Goal: Information Seeking & Learning: Learn about a topic

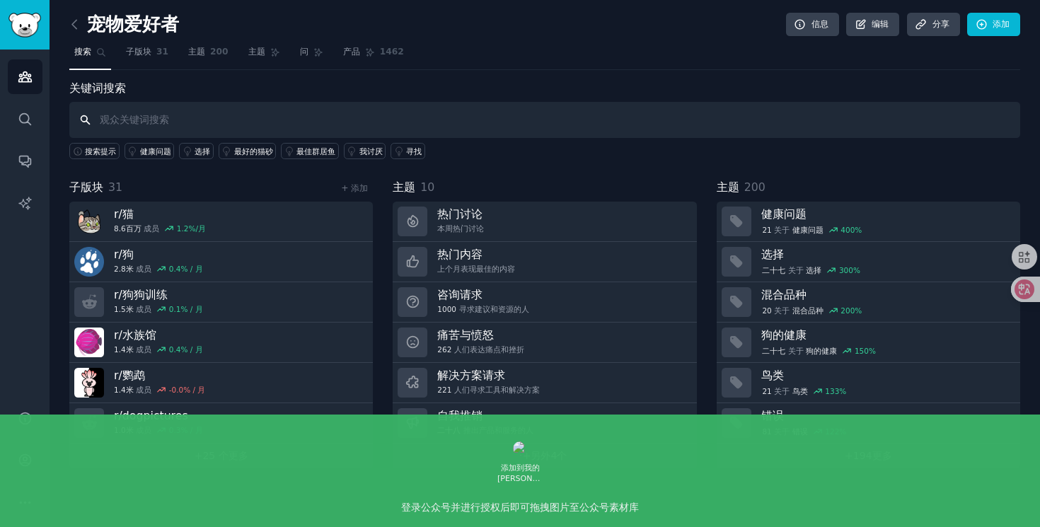
click at [191, 125] on input "text" at bounding box center [544, 120] width 951 height 36
type input "宠物"
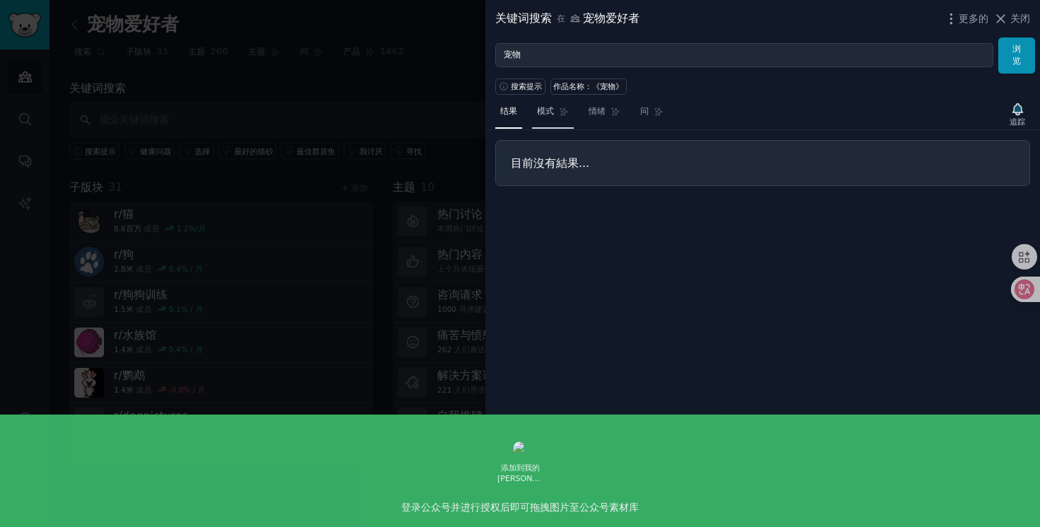
click at [546, 120] on link "模式" at bounding box center [553, 114] width 42 height 29
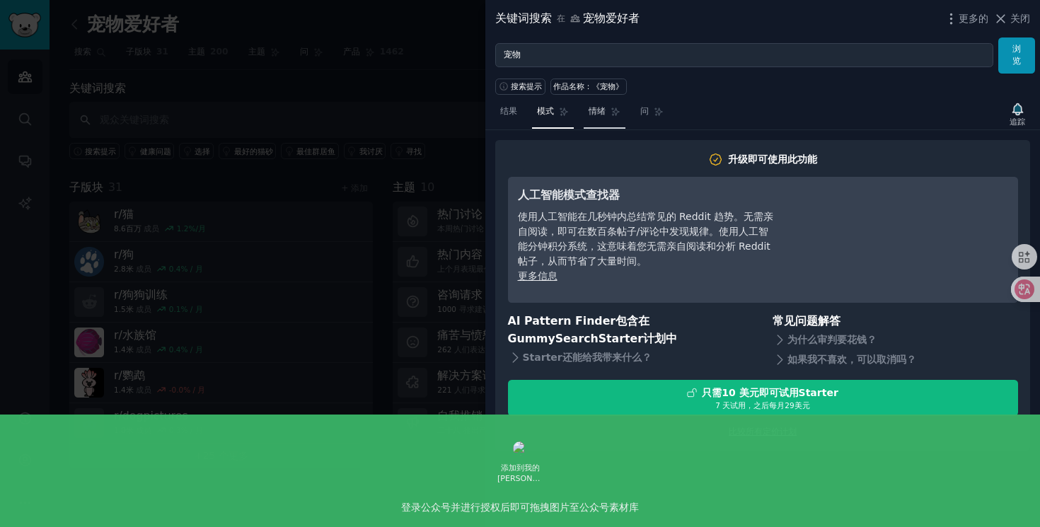
click at [600, 114] on font "情绪" at bounding box center [597, 111] width 17 height 10
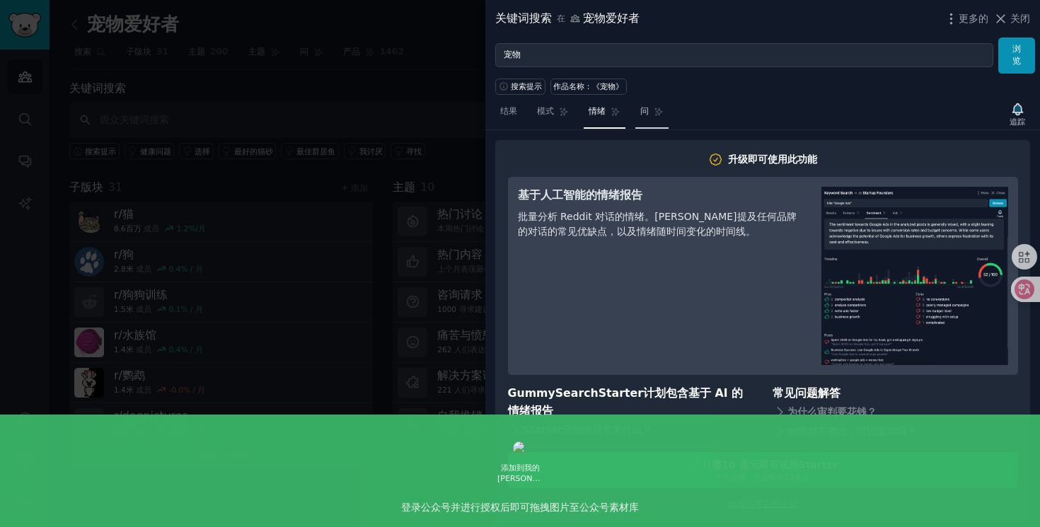
click at [640, 117] on link "问" at bounding box center [651, 114] width 33 height 29
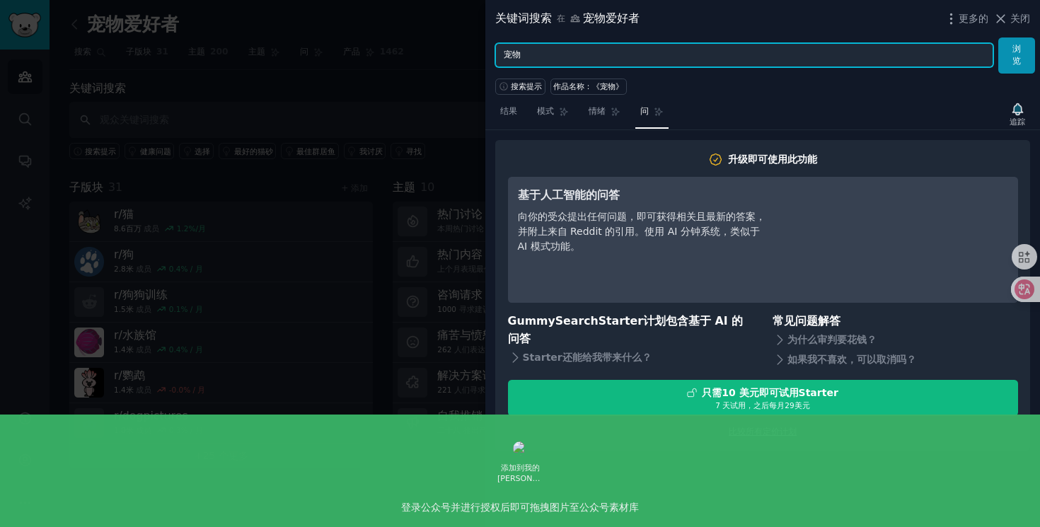
click at [522, 52] on input "宠物" at bounding box center [744, 55] width 498 height 24
paste input "pet"
type input "pet"
click at [998, 38] on button "浏览" at bounding box center [1016, 56] width 37 height 36
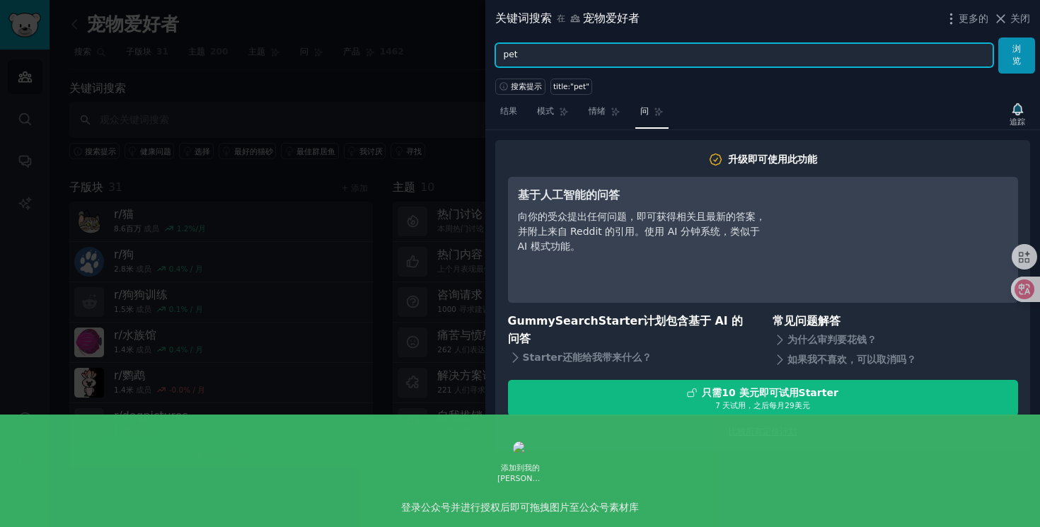
click at [998, 38] on button "浏览" at bounding box center [1016, 56] width 37 height 36
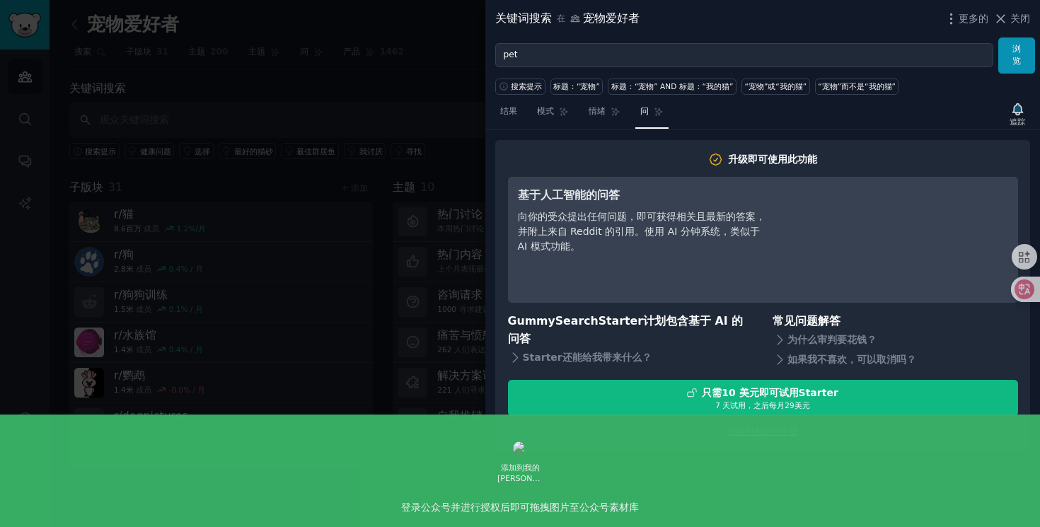
click at [311, 75] on div at bounding box center [520, 263] width 1040 height 527
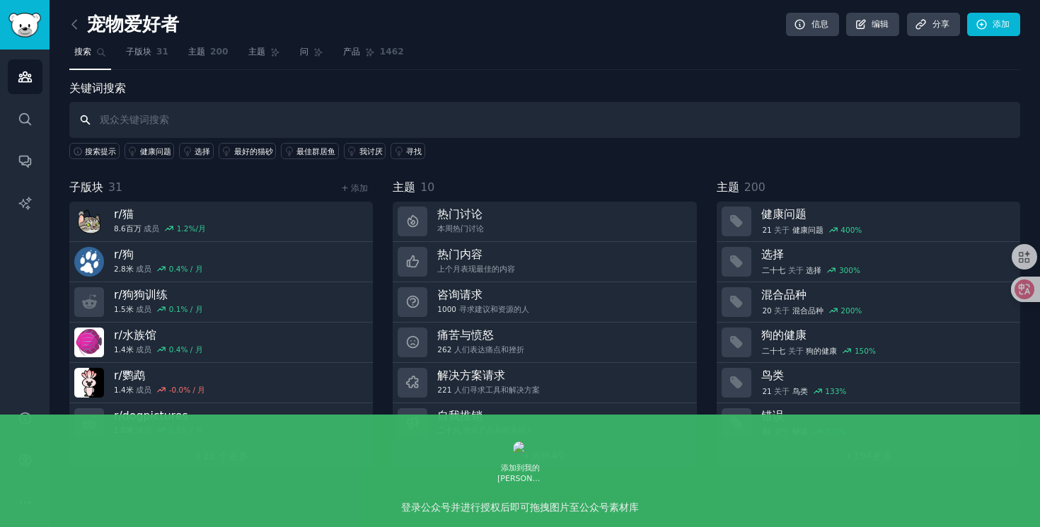
click at [235, 117] on input "text" at bounding box center [544, 120] width 951 height 36
type input "pet"
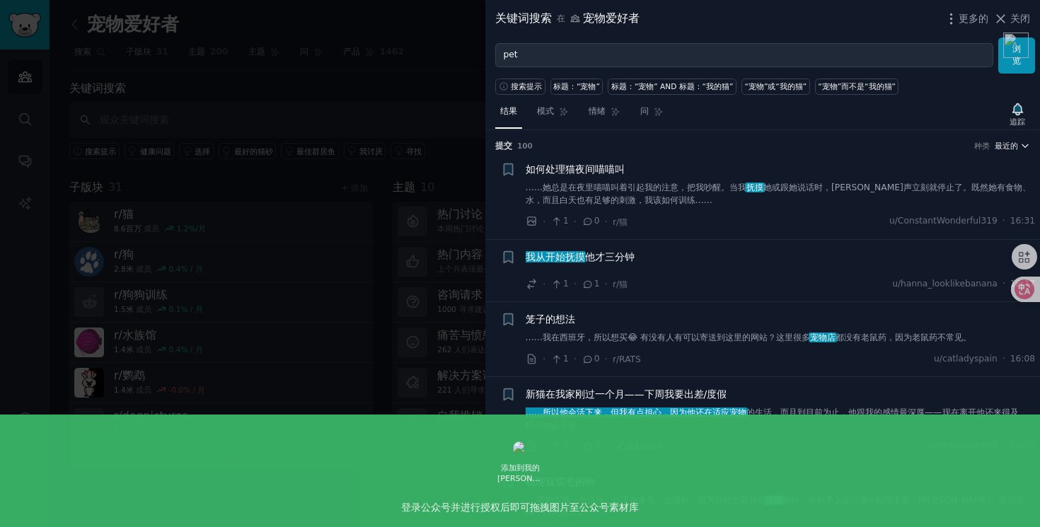
click at [1009, 150] on font "最近的" at bounding box center [1006, 146] width 23 height 8
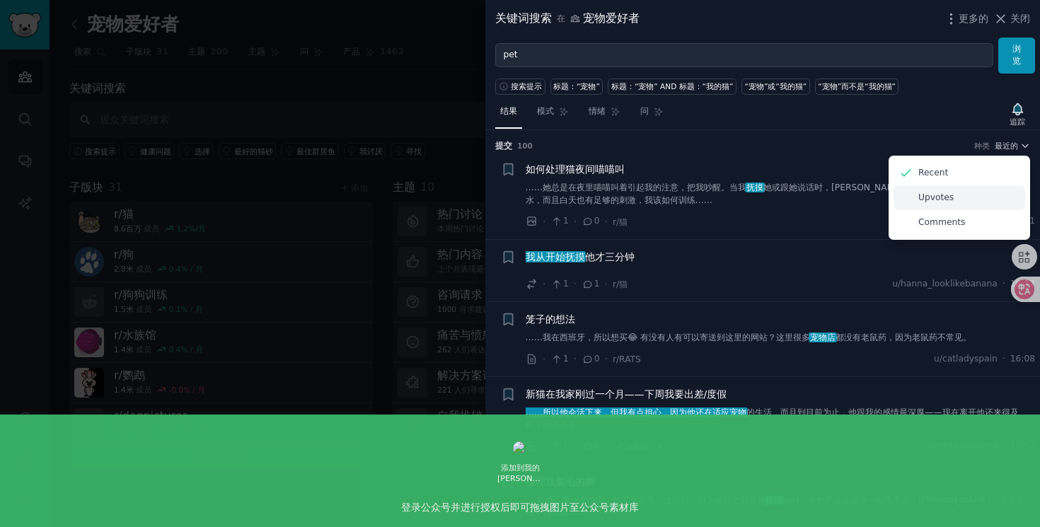
click at [954, 204] on div "Upvotes" at bounding box center [960, 197] width 132 height 25
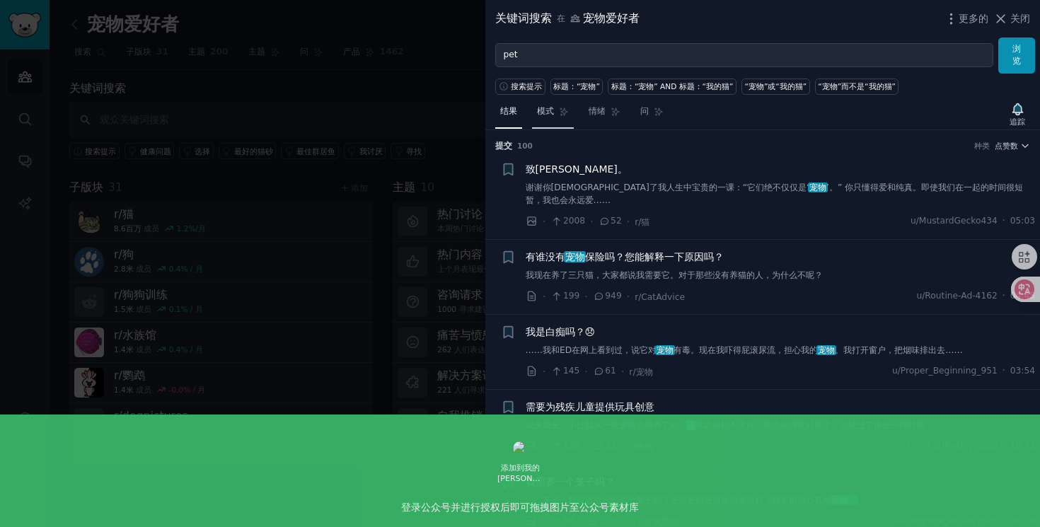
click at [548, 113] on font "模式" at bounding box center [545, 111] width 17 height 10
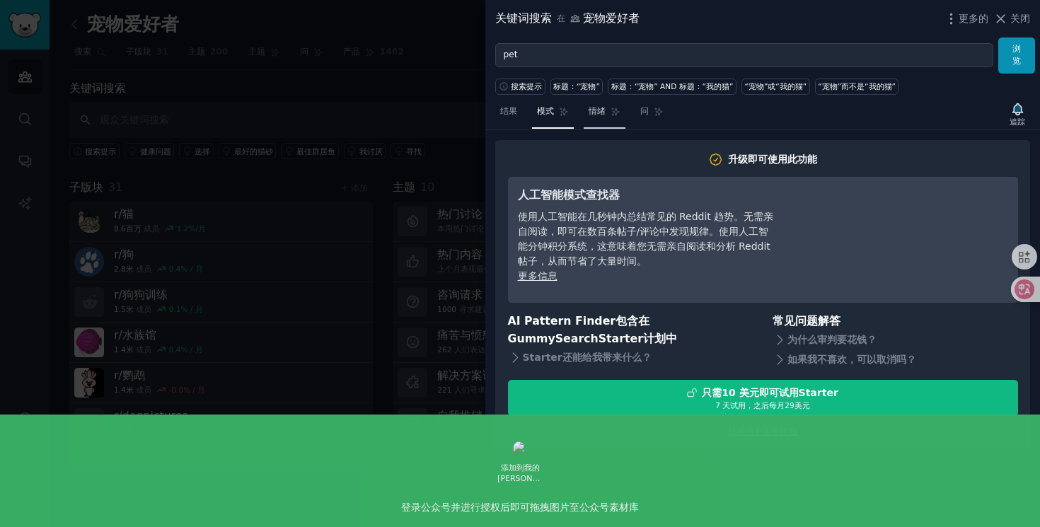
click at [601, 113] on font "情绪" at bounding box center [597, 111] width 17 height 10
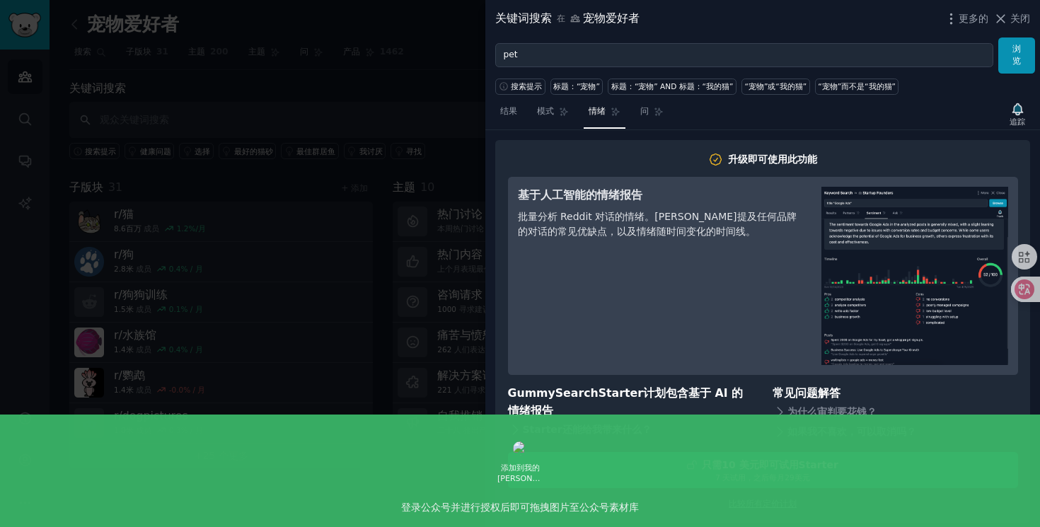
scroll to position [5, 0]
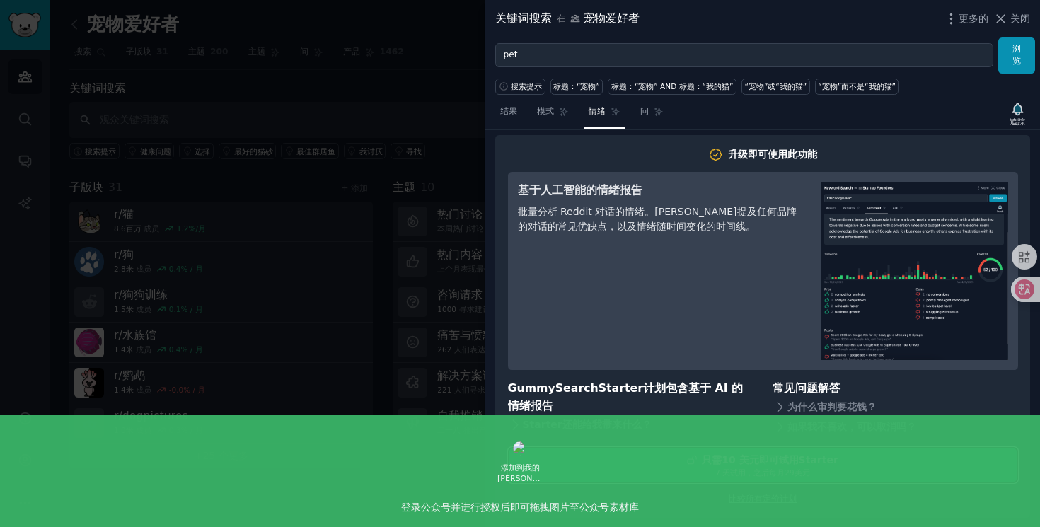
click at [651, 461] on div "只需 10 美元 即可试用 Starter" at bounding box center [763, 460] width 509 height 15
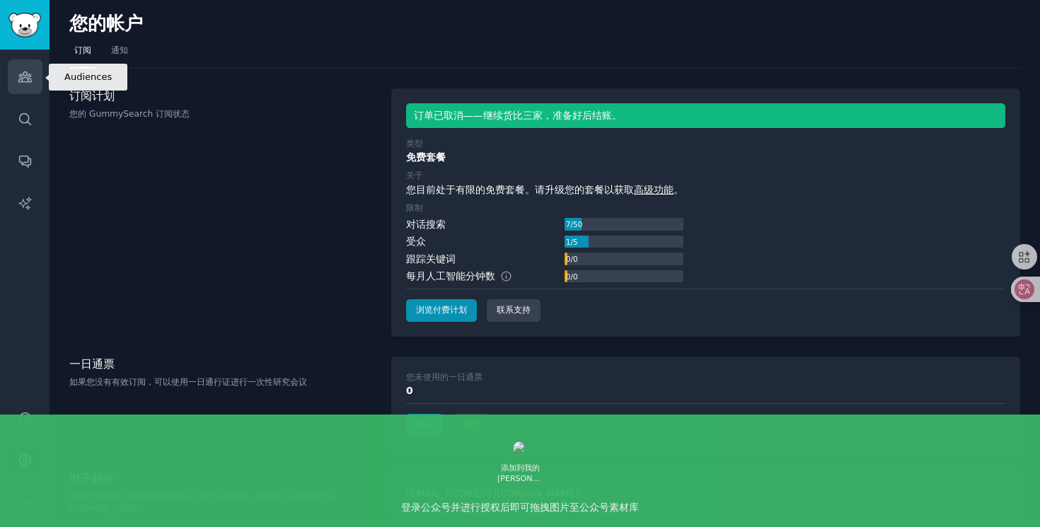
click at [22, 88] on link "受众" at bounding box center [25, 76] width 35 height 35
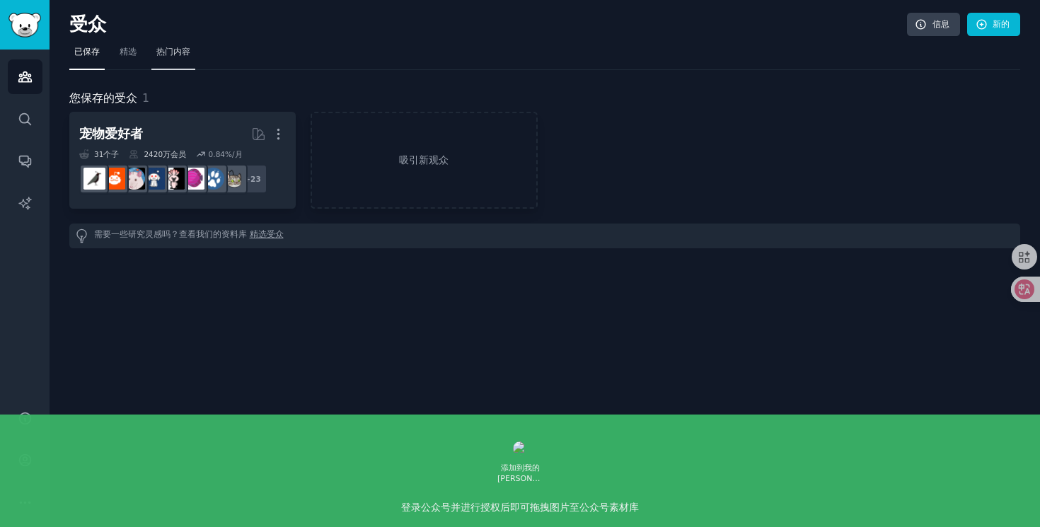
click at [163, 56] on font "热门内容" at bounding box center [173, 52] width 34 height 10
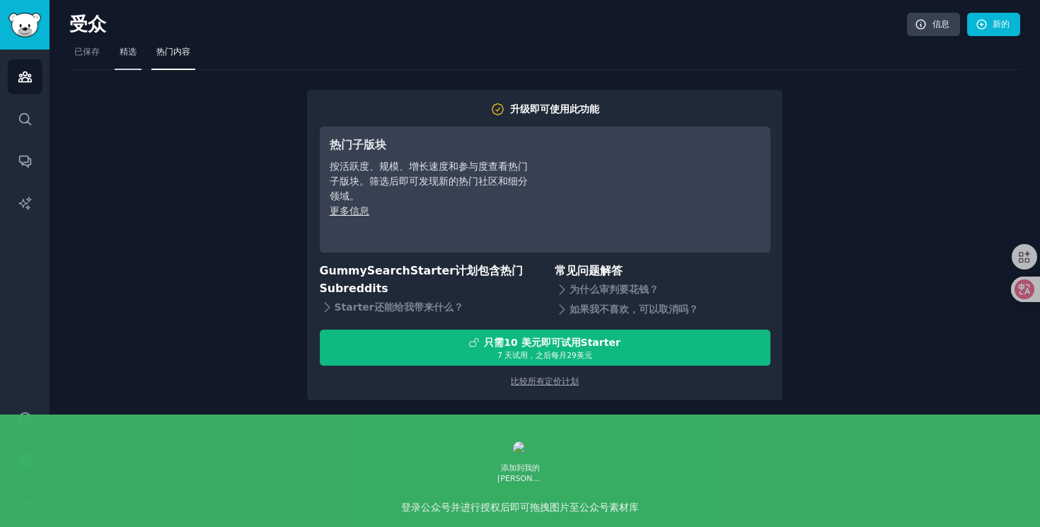
click at [126, 49] on font "精选" at bounding box center [128, 52] width 17 height 10
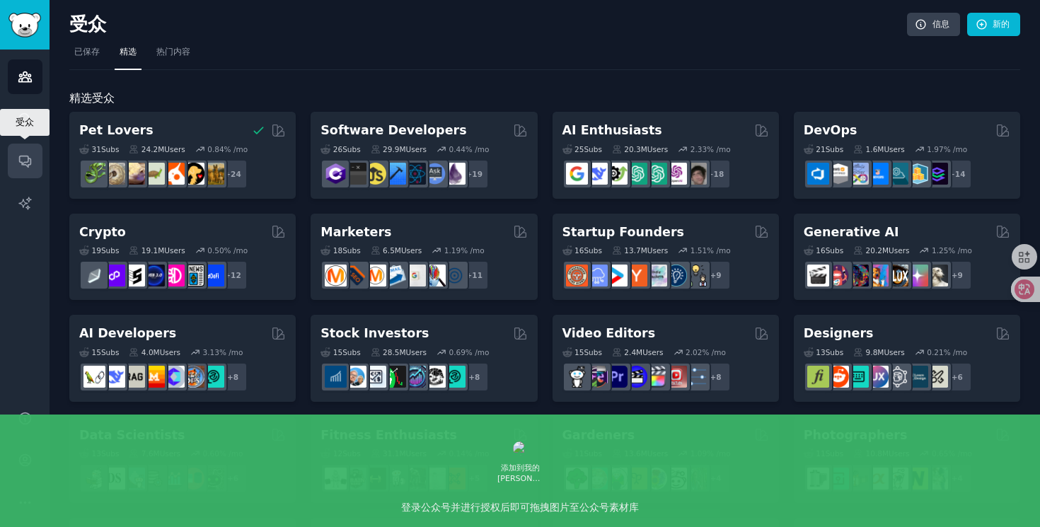
click at [27, 157] on icon "侧边栏" at bounding box center [25, 161] width 15 height 15
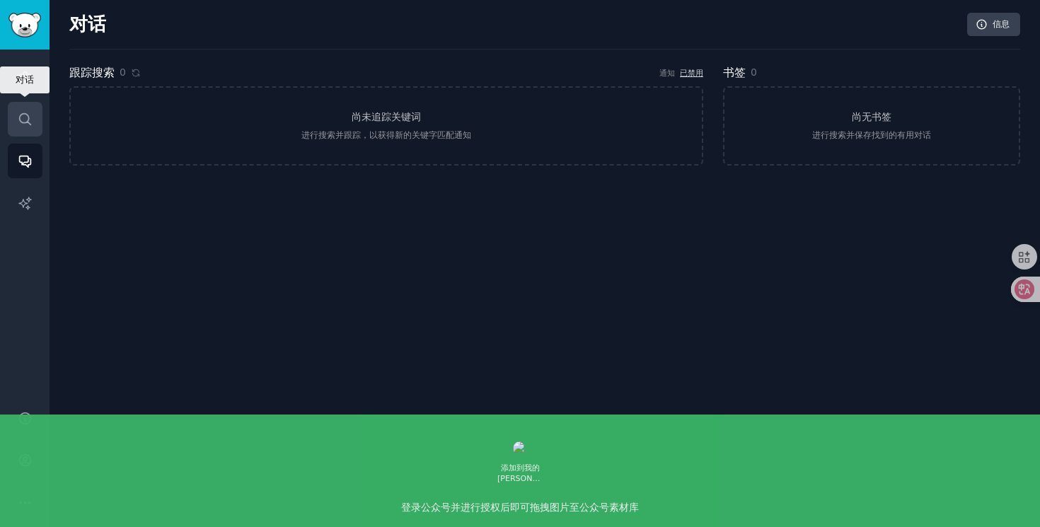
click at [30, 128] on link "搜索" at bounding box center [25, 119] width 35 height 35
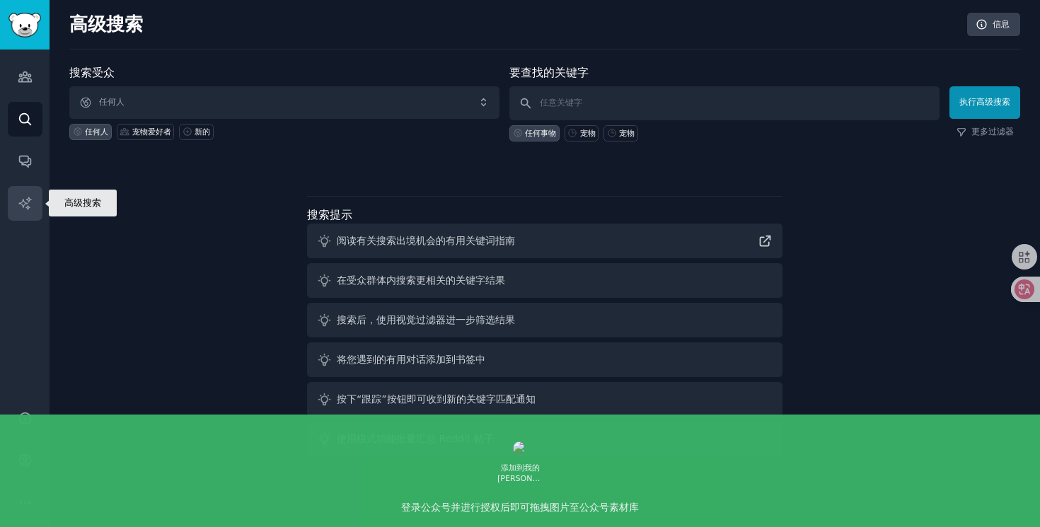
click at [27, 196] on icon "侧边栏" at bounding box center [25, 203] width 15 height 15
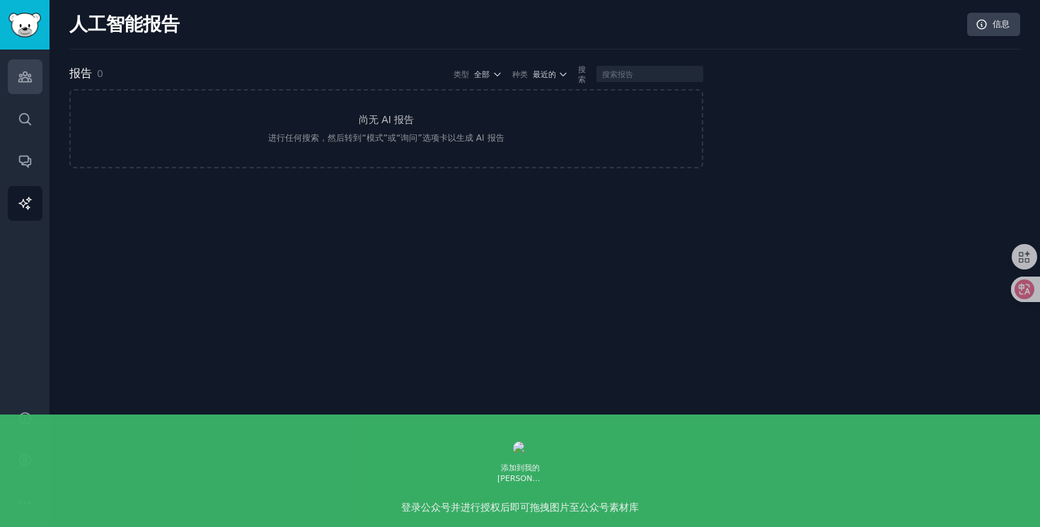
click at [13, 87] on link "受众" at bounding box center [25, 76] width 35 height 35
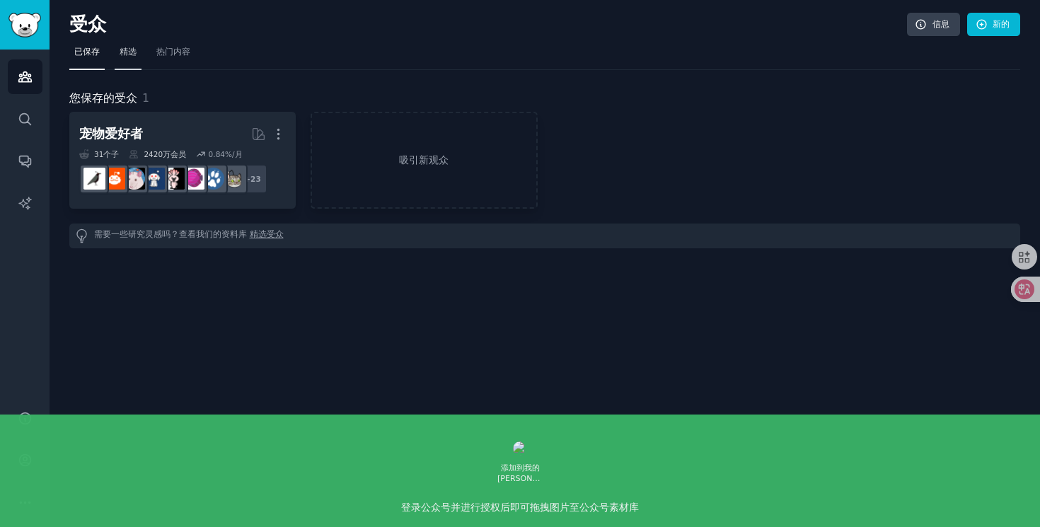
click at [129, 56] on font "精选" at bounding box center [128, 52] width 17 height 10
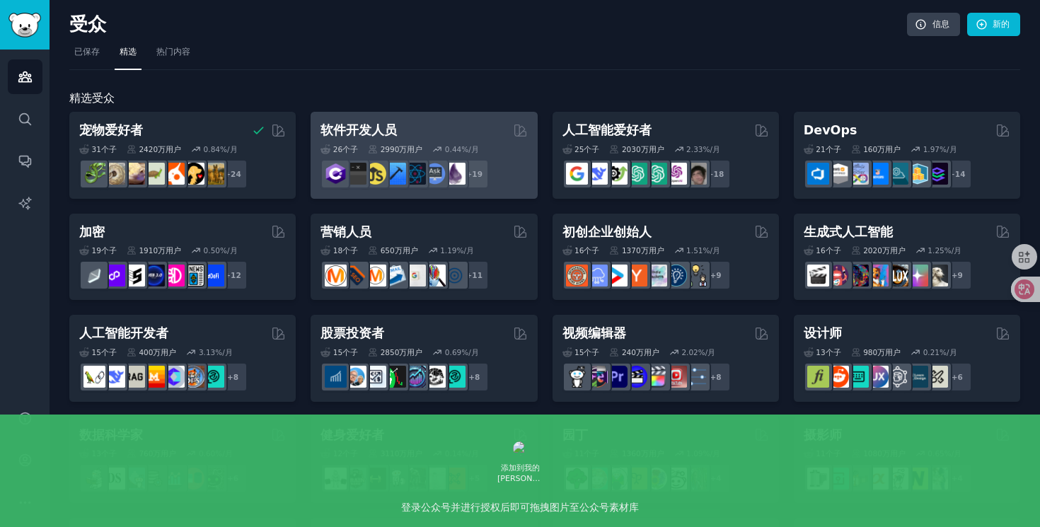
click at [464, 134] on div "软件开发人员" at bounding box center [424, 131] width 207 height 18
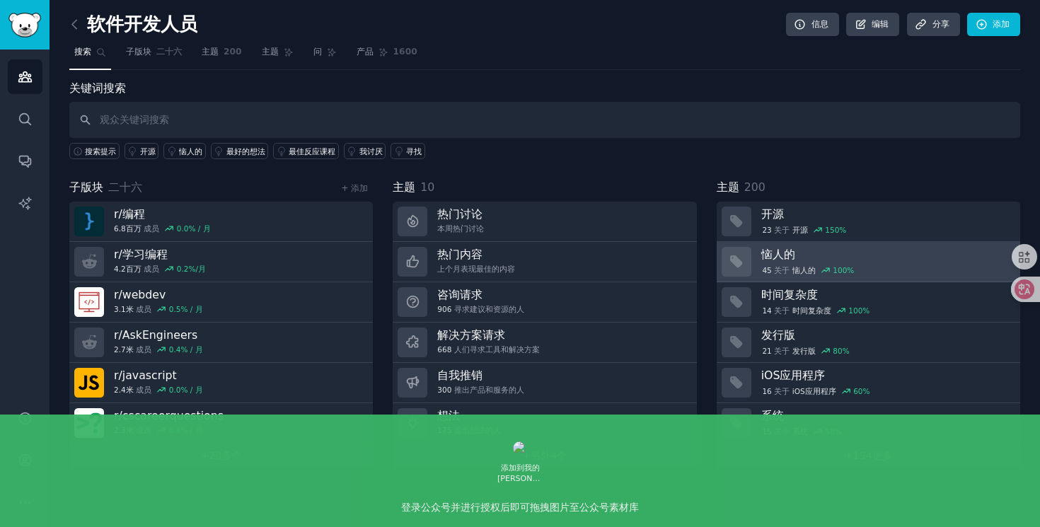
click at [790, 253] on font "恼人的" at bounding box center [778, 254] width 34 height 13
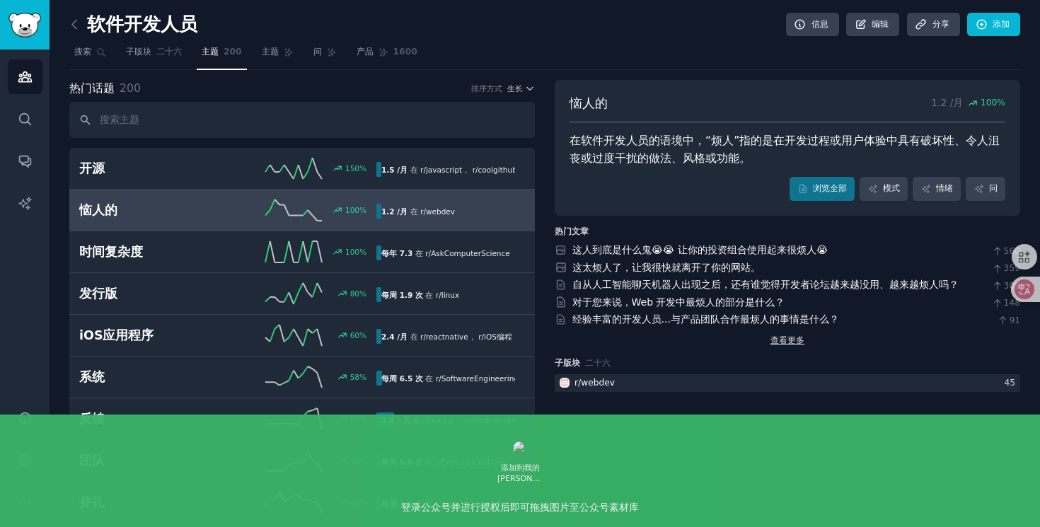
click at [785, 342] on font "查看更多" at bounding box center [788, 340] width 34 height 10
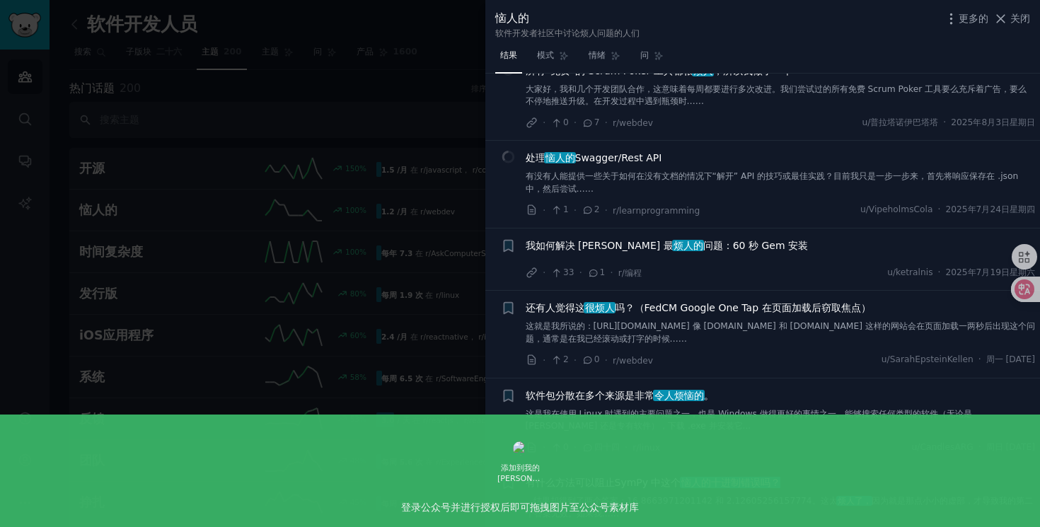
scroll to position [132, 0]
click at [392, 272] on div at bounding box center [520, 263] width 1040 height 527
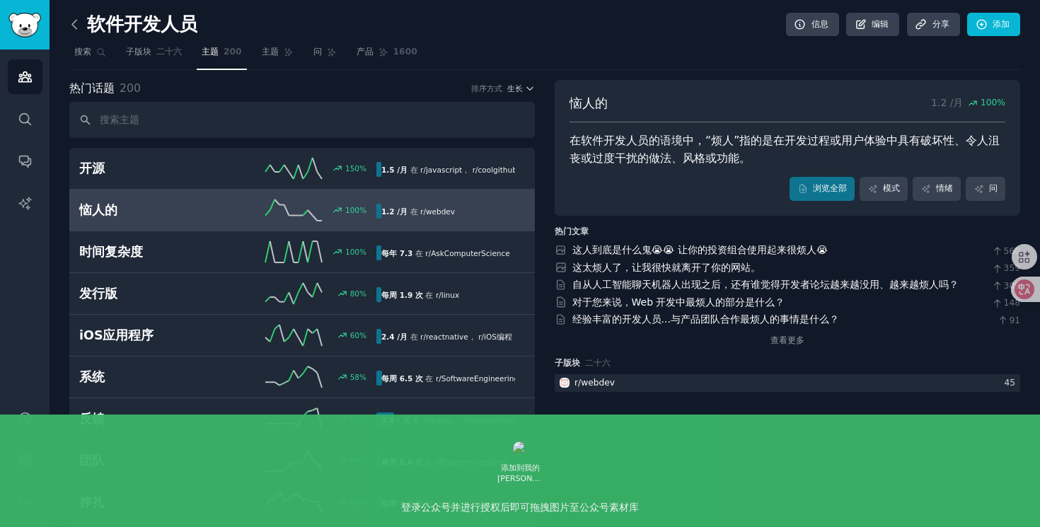
click at [81, 26] on icon at bounding box center [74, 24] width 15 height 15
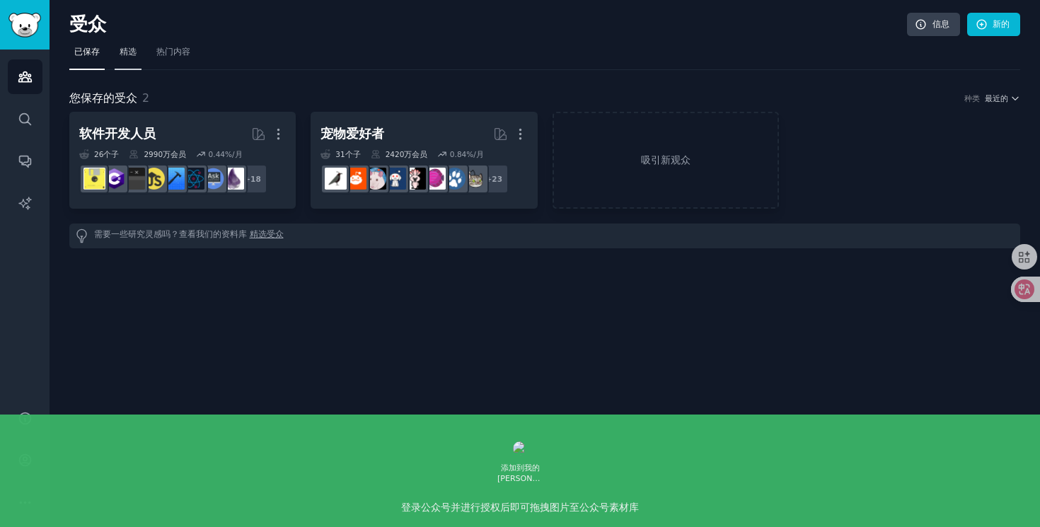
click at [131, 53] on font "精选" at bounding box center [128, 52] width 17 height 10
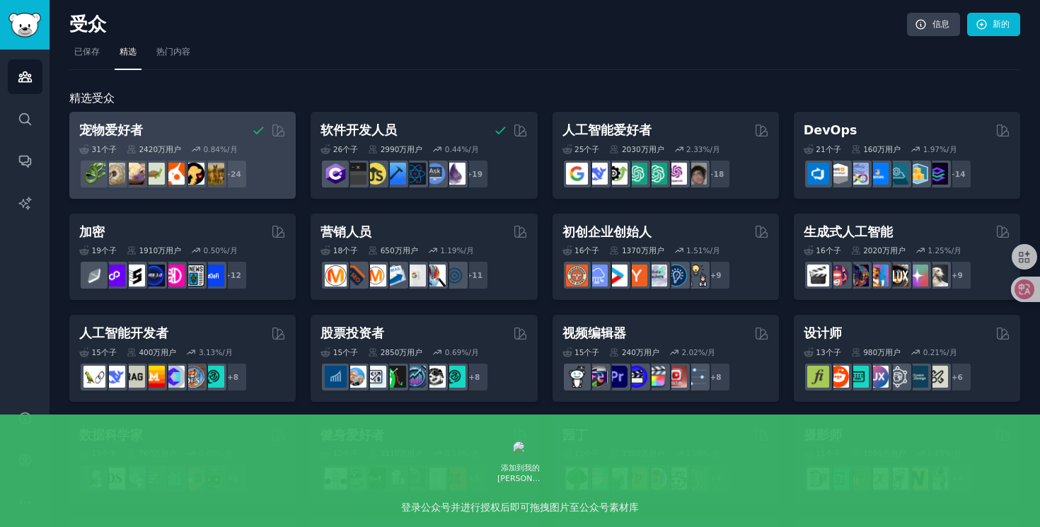
click at [180, 119] on div "宠物爱好者 31 个子 ​ 2420万 用户 0.84 %/月 r/玄凤鹦鹉 + 24" at bounding box center [182, 155] width 226 height 87
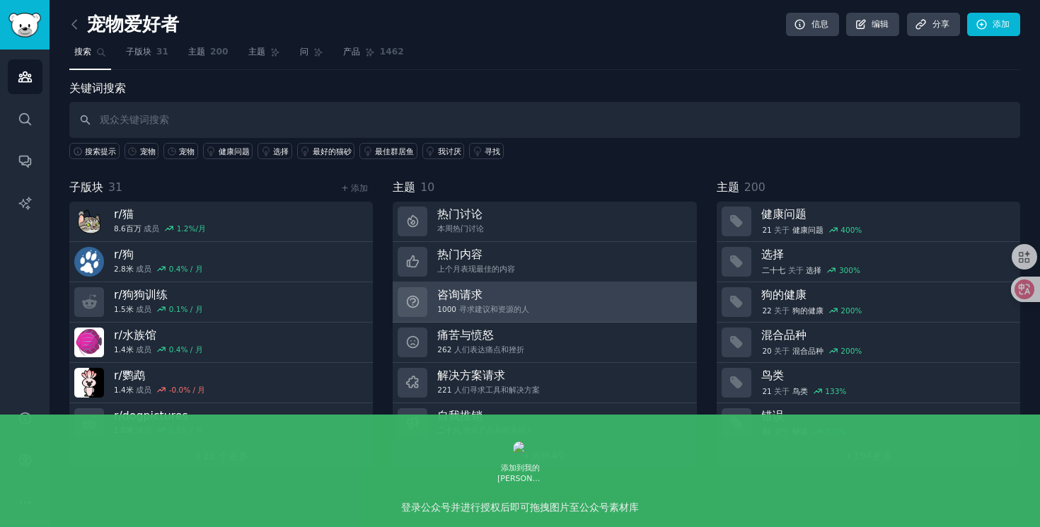
click at [507, 299] on h3 "咨询请求" at bounding box center [482, 294] width 91 height 15
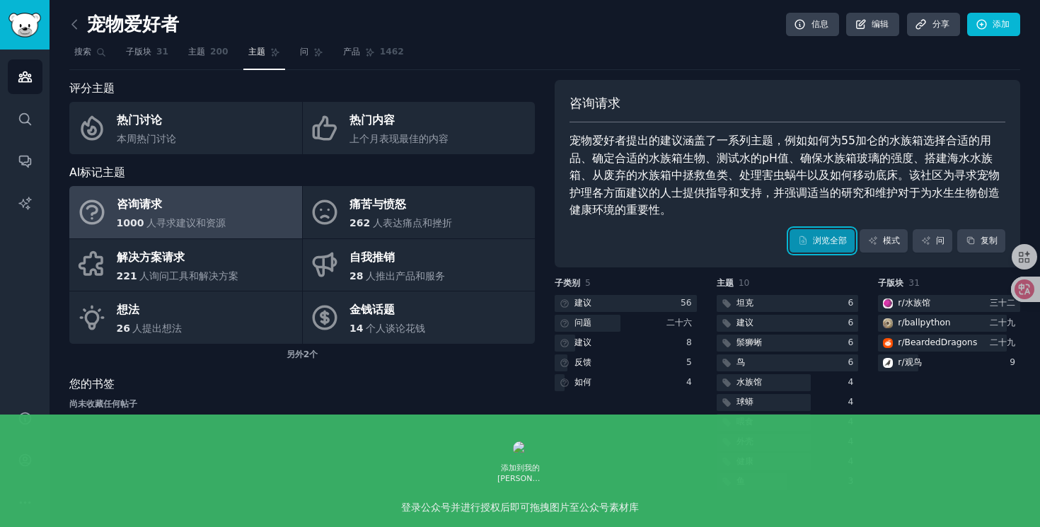
click at [804, 239] on icon at bounding box center [803, 241] width 10 height 10
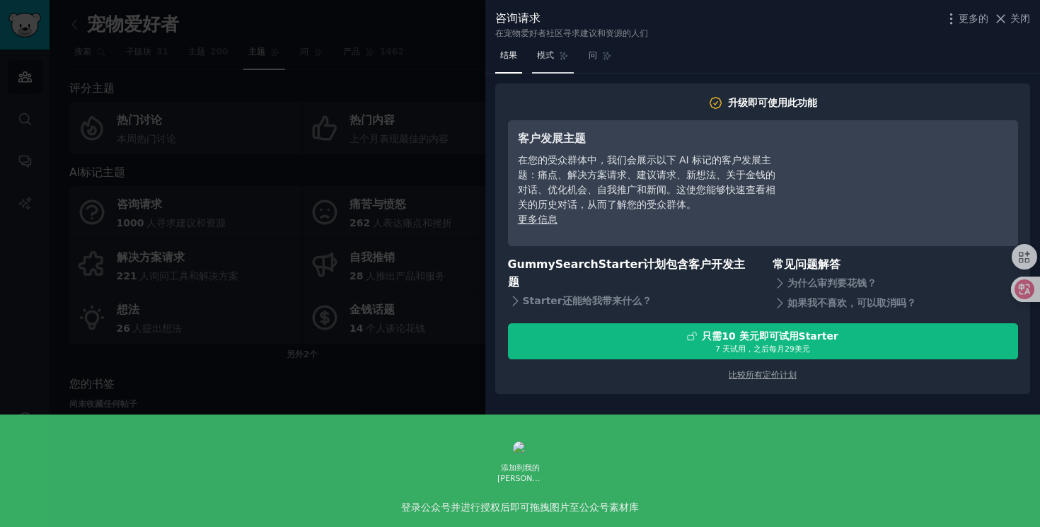
click at [544, 62] on link "模式" at bounding box center [553, 59] width 42 height 29
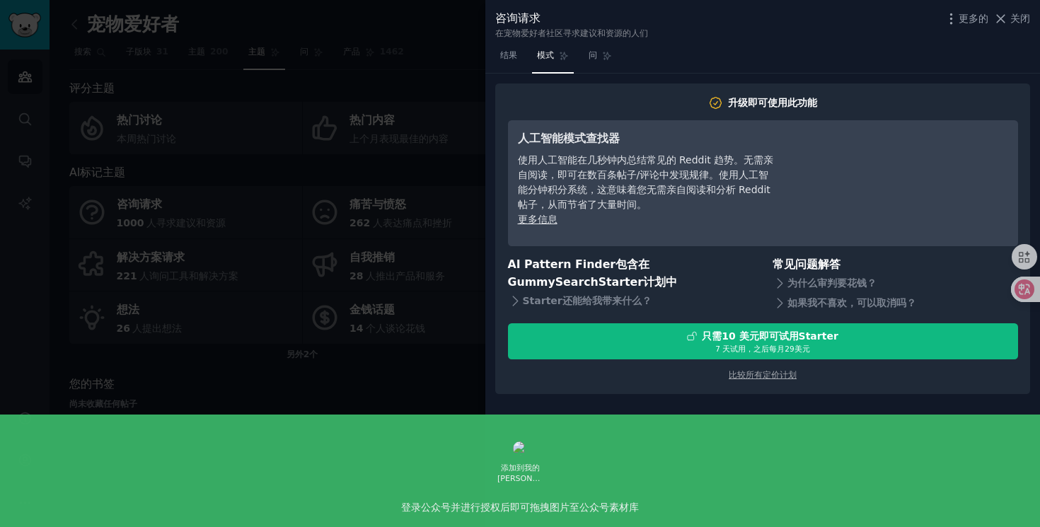
click at [347, 216] on div at bounding box center [520, 263] width 1040 height 527
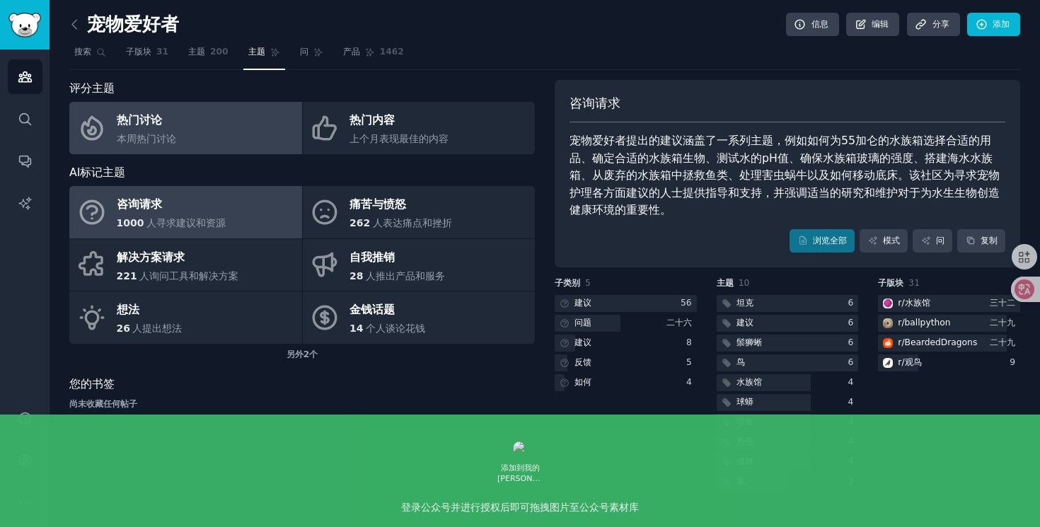
click at [196, 122] on link "热门讨论 本周热门讨论" at bounding box center [185, 128] width 233 height 52
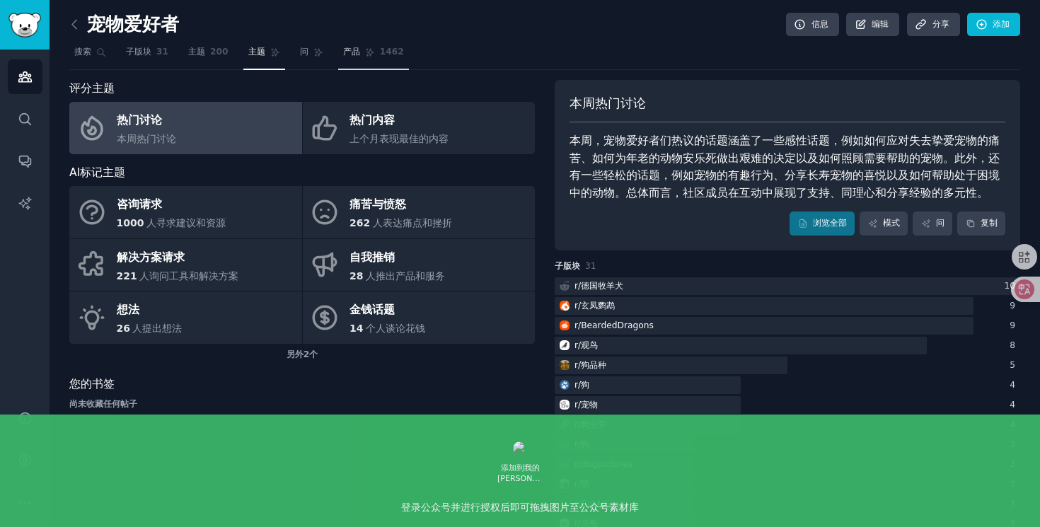
click at [367, 50] on icon at bounding box center [370, 52] width 10 height 10
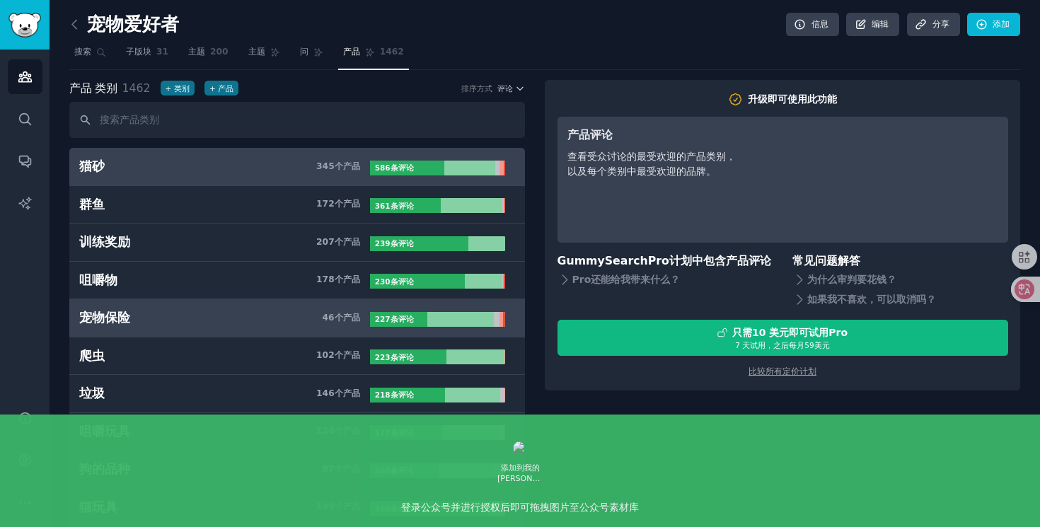
click at [284, 308] on link "宠物保险 46 个 产品 227 条 评论" at bounding box center [297, 318] width 456 height 38
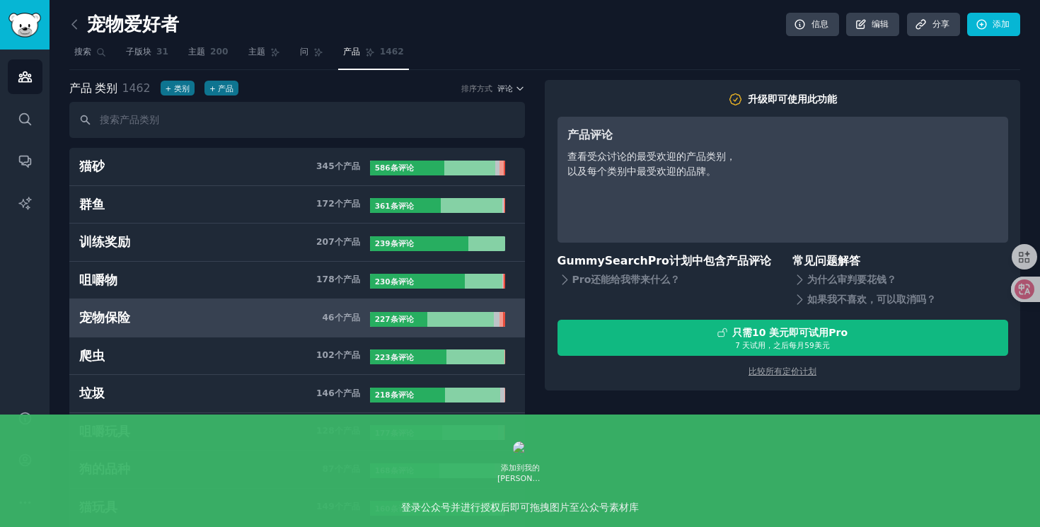
click at [329, 320] on font "46" at bounding box center [329, 318] width 12 height 10
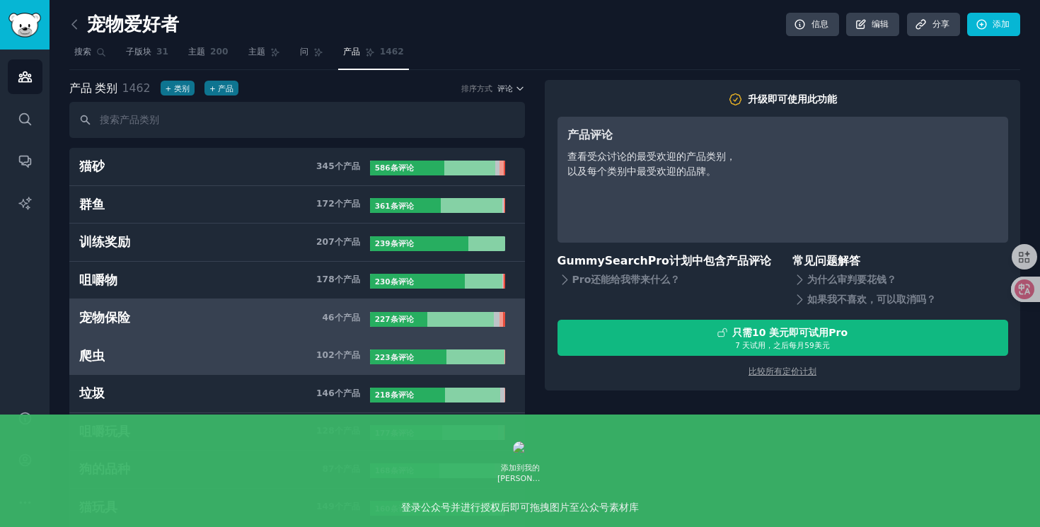
click at [317, 356] on font "102" at bounding box center [325, 355] width 18 height 10
click at [318, 325] on h3 "宠物保险 46 个 产品" at bounding box center [224, 318] width 291 height 18
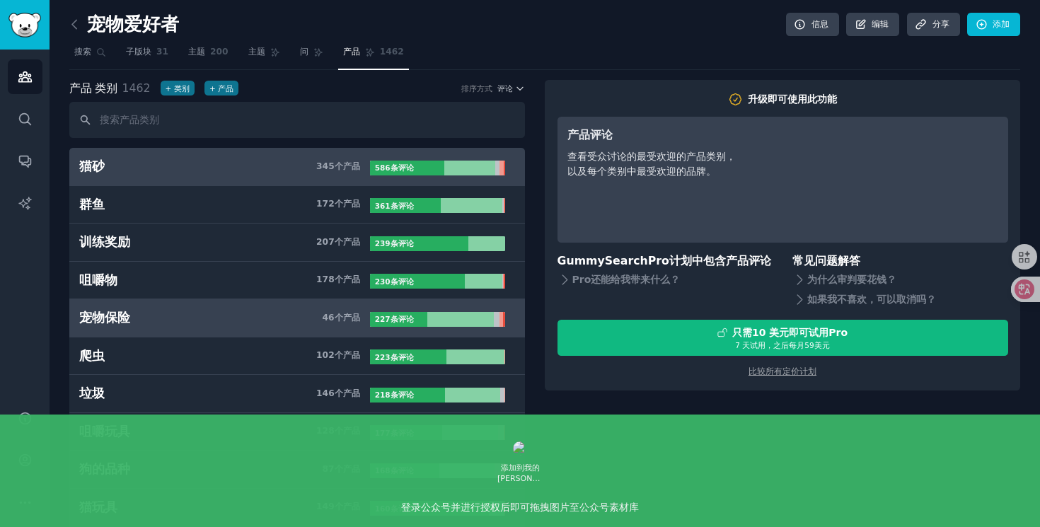
click at [343, 169] on font "产品" at bounding box center [351, 166] width 17 height 10
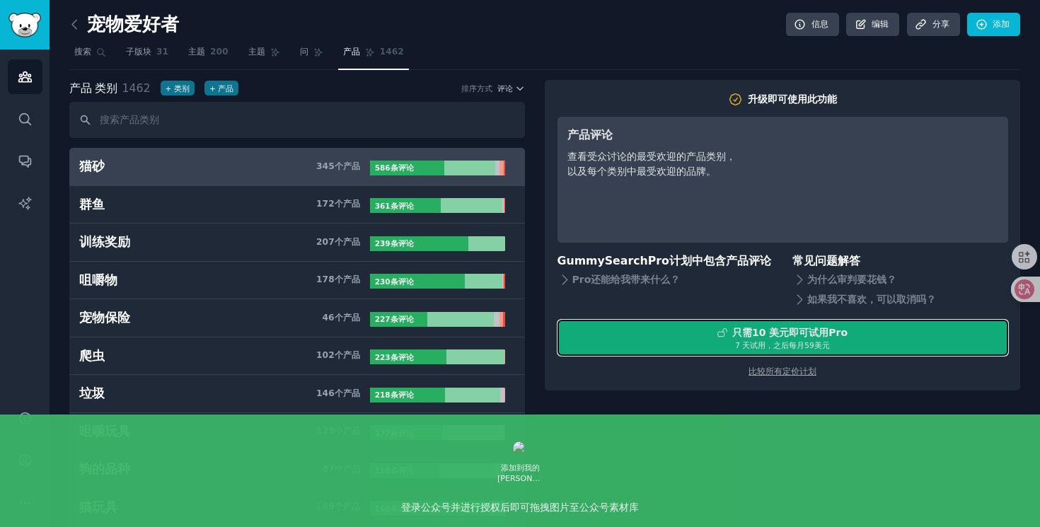
click at [664, 342] on div "7 天 试用，之后 每月 59美元" at bounding box center [782, 345] width 449 height 10
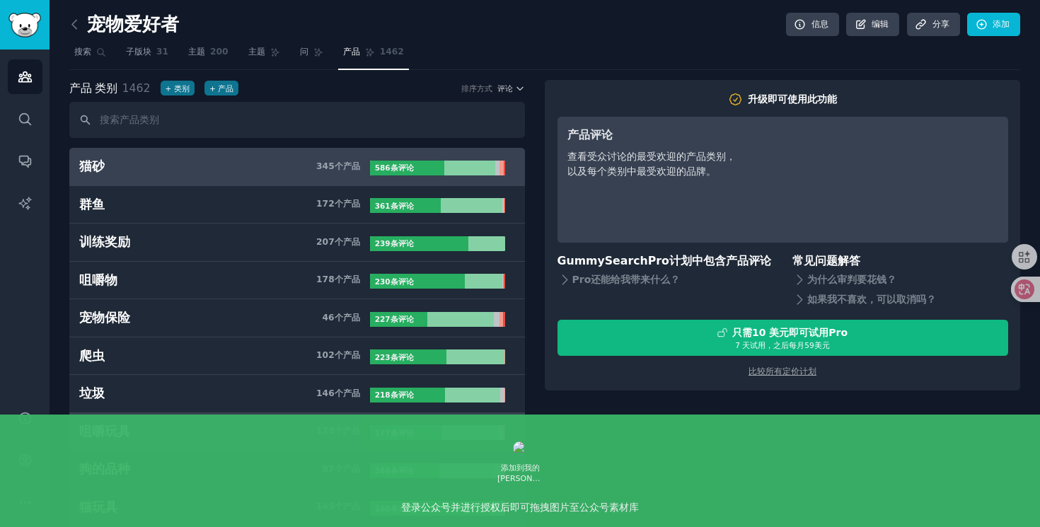
click at [100, 427] on font "咀嚼玩具" at bounding box center [104, 432] width 51 height 14
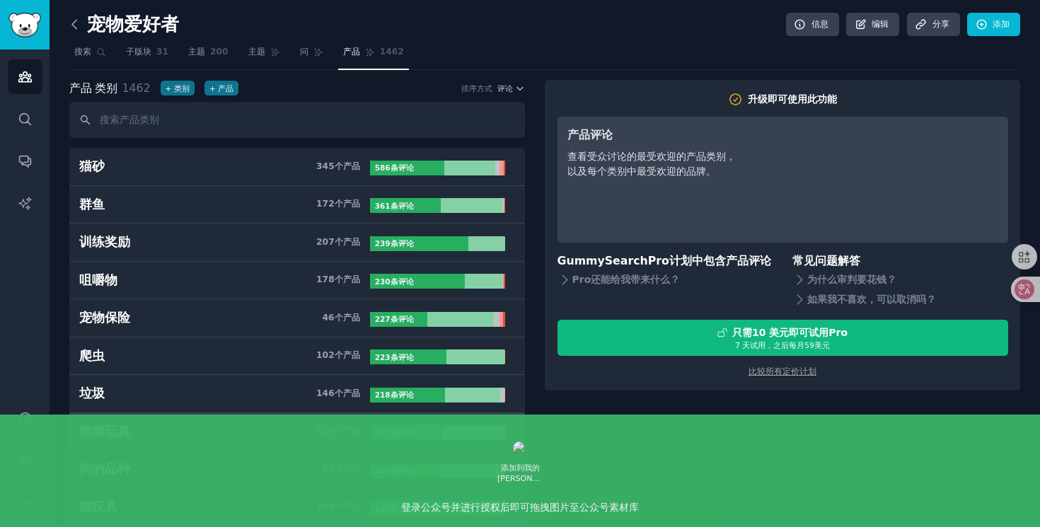
click at [79, 22] on icon at bounding box center [74, 24] width 15 height 15
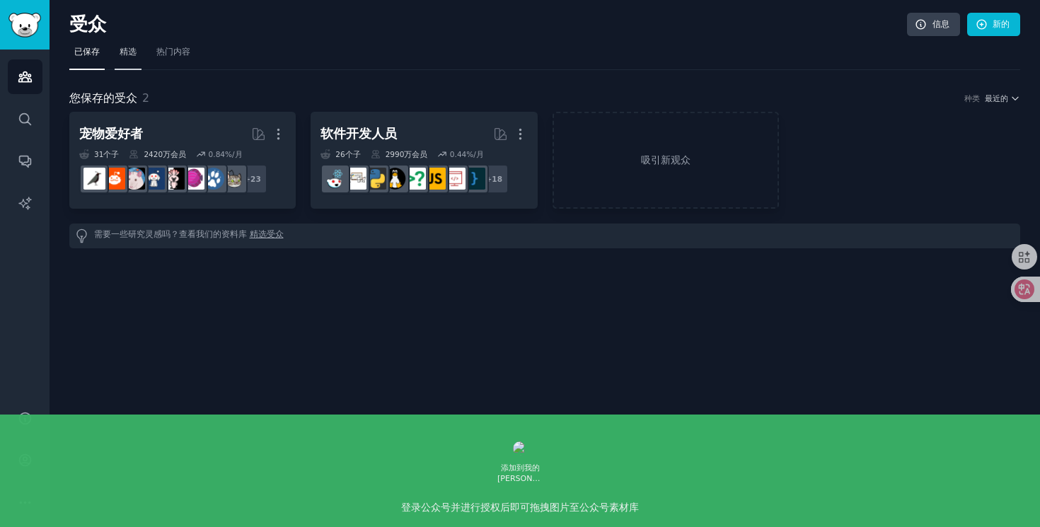
click at [132, 57] on font "精选" at bounding box center [128, 52] width 17 height 10
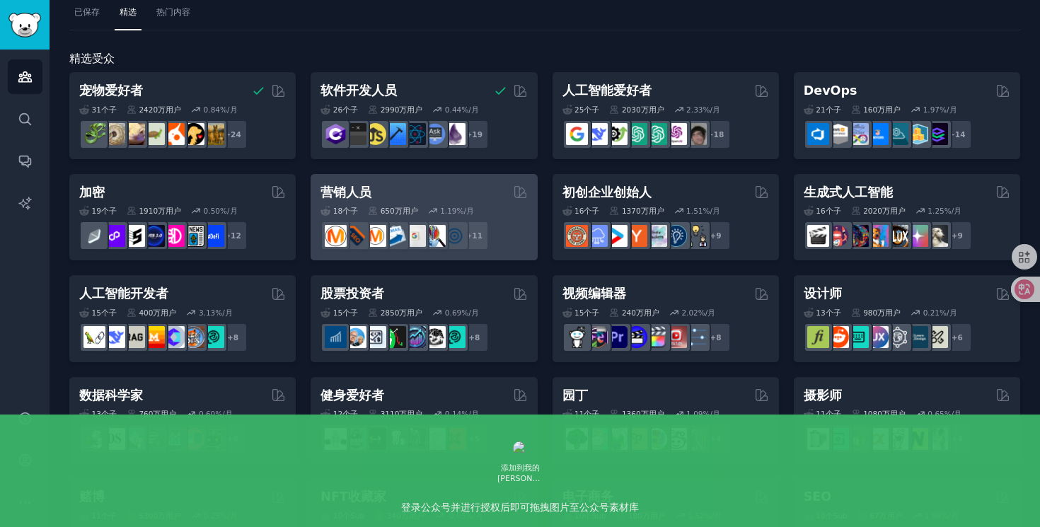
scroll to position [43, 0]
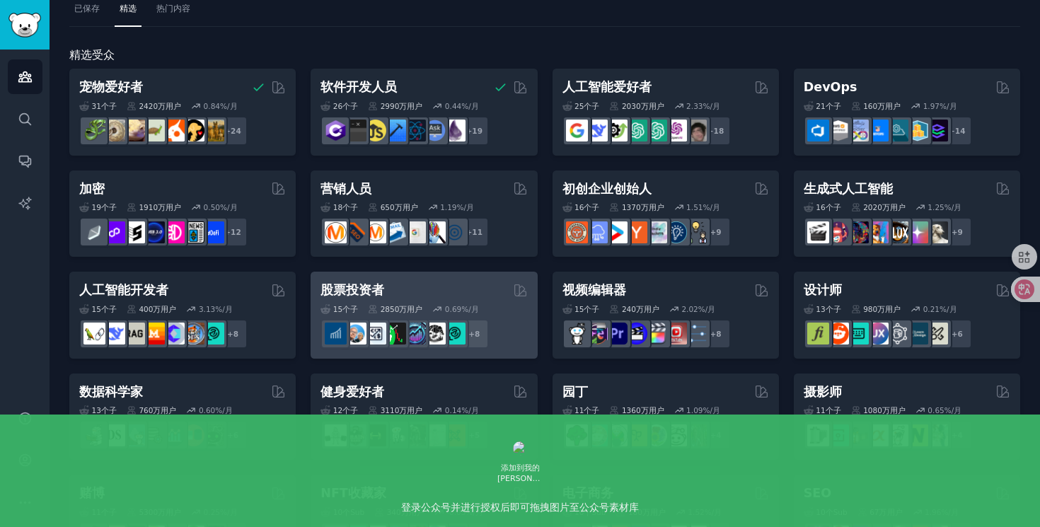
click at [360, 289] on font "股票投资者" at bounding box center [353, 290] width 64 height 14
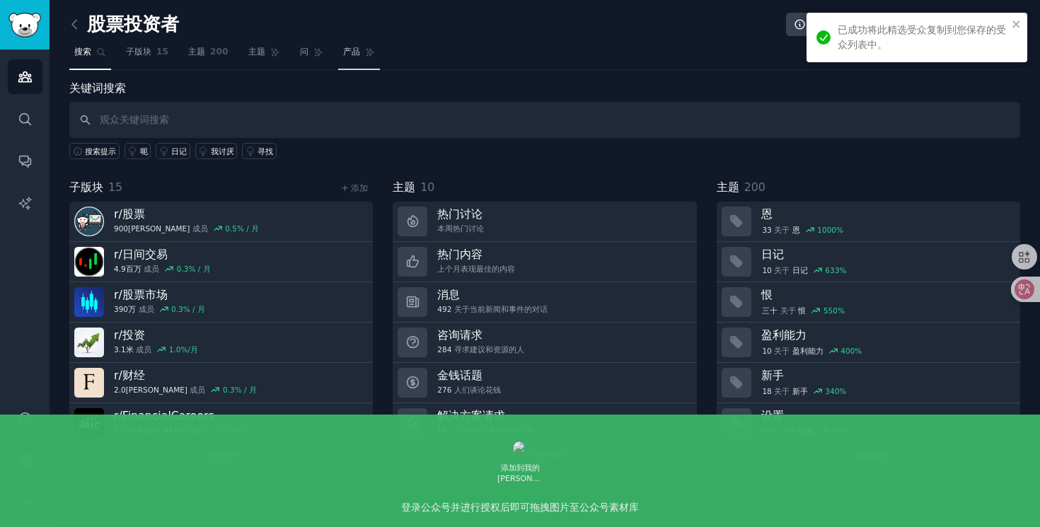
click at [343, 54] on font "产品" at bounding box center [351, 52] width 17 height 10
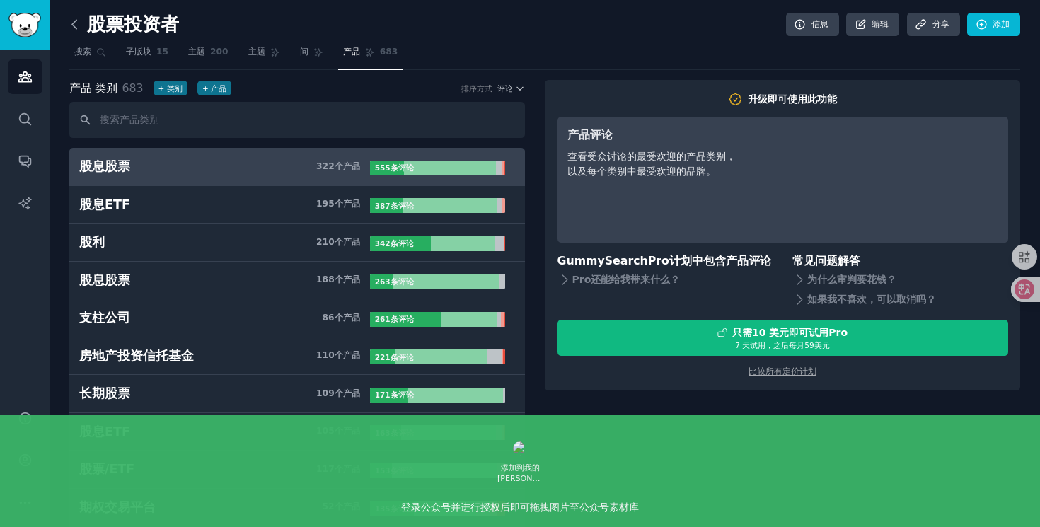
click at [76, 20] on icon at bounding box center [74, 24] width 4 height 8
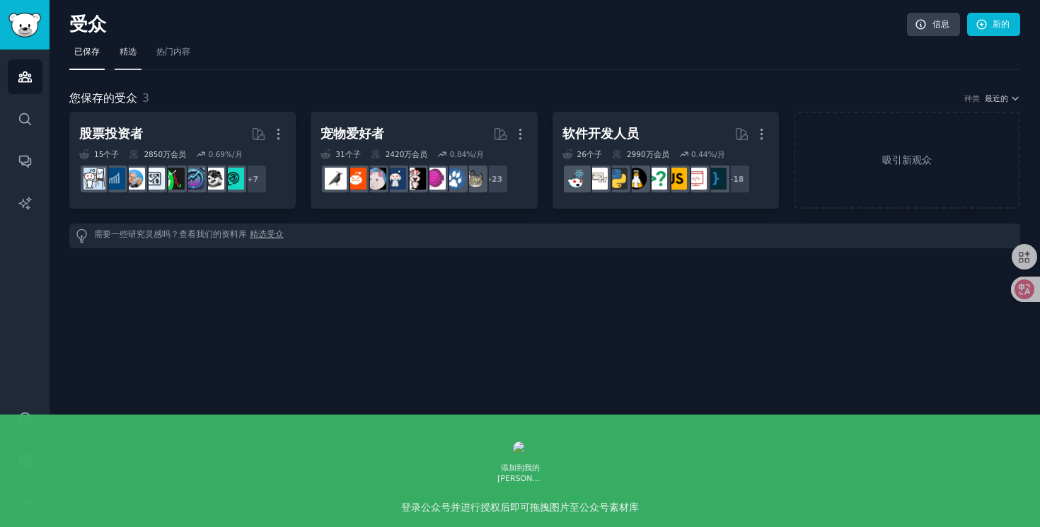
click at [128, 57] on font "精选" at bounding box center [128, 52] width 17 height 10
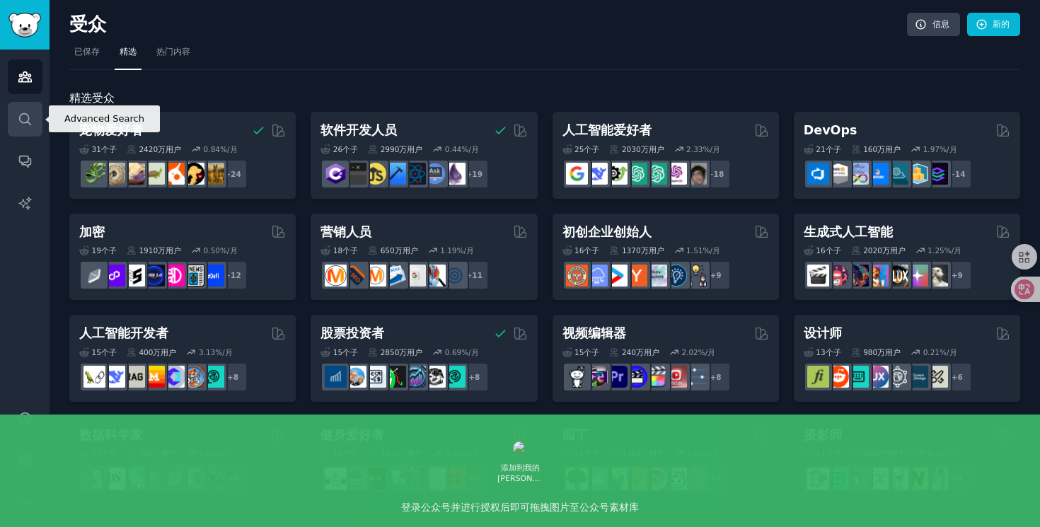
click at [31, 117] on icon "侧边栏" at bounding box center [25, 119] width 15 height 15
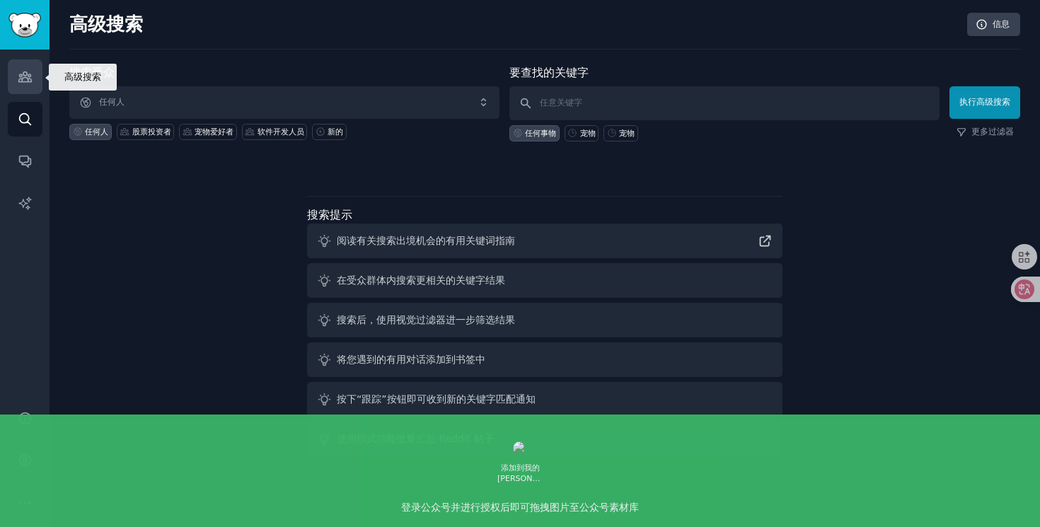
click at [28, 81] on icon "侧边栏" at bounding box center [24, 77] width 13 height 10
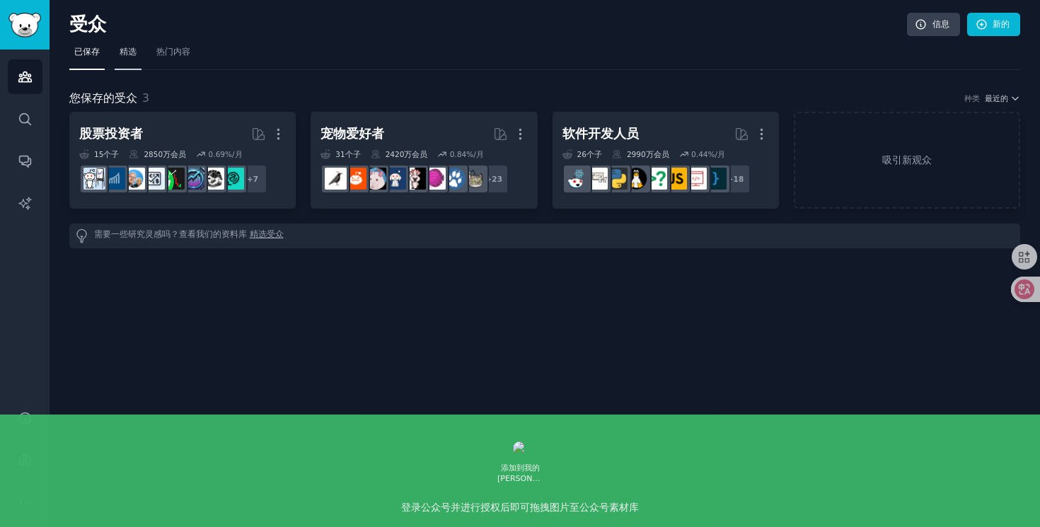
click at [132, 56] on font "精选" at bounding box center [128, 52] width 17 height 10
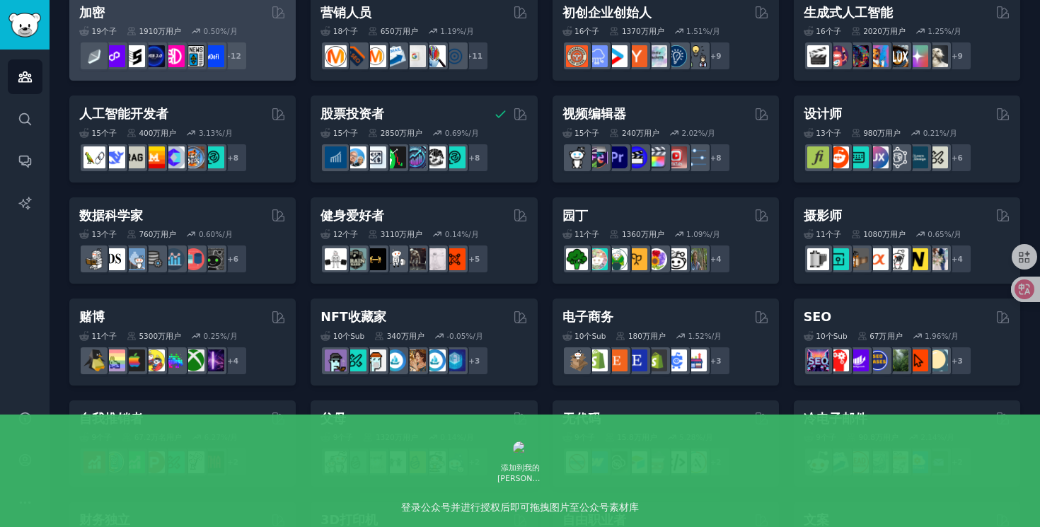
scroll to position [253, 0]
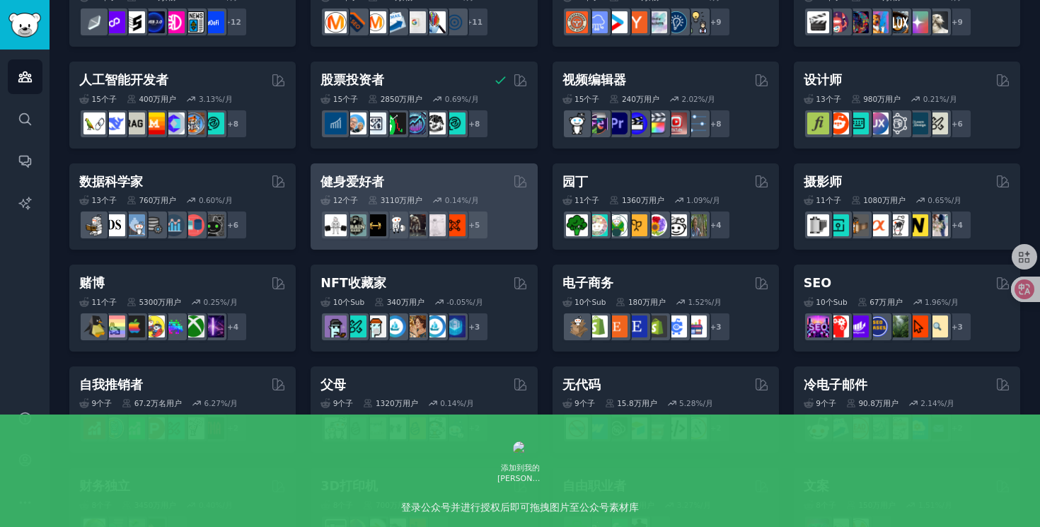
click at [451, 186] on div "健身爱好者" at bounding box center [424, 182] width 207 height 18
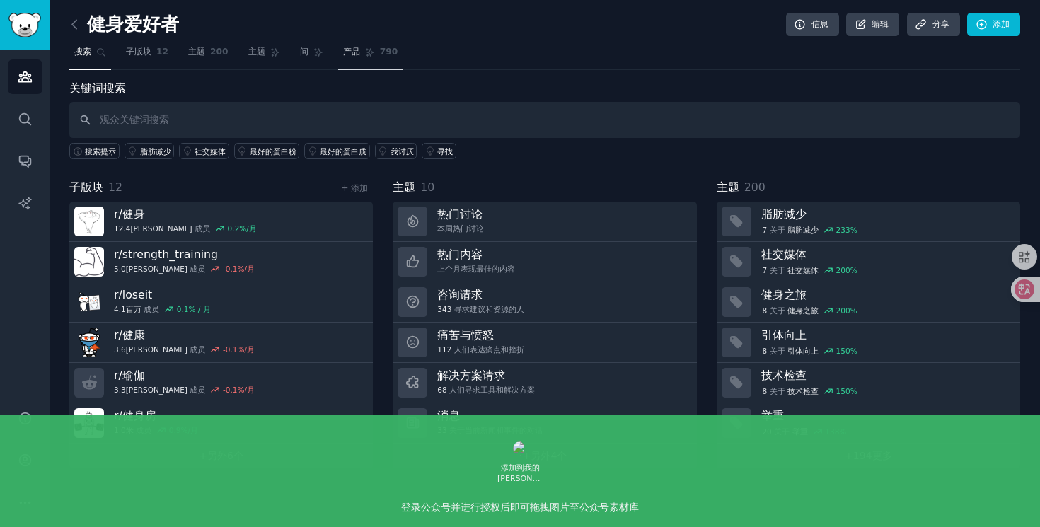
click at [359, 55] on link "产品 790" at bounding box center [370, 55] width 65 height 29
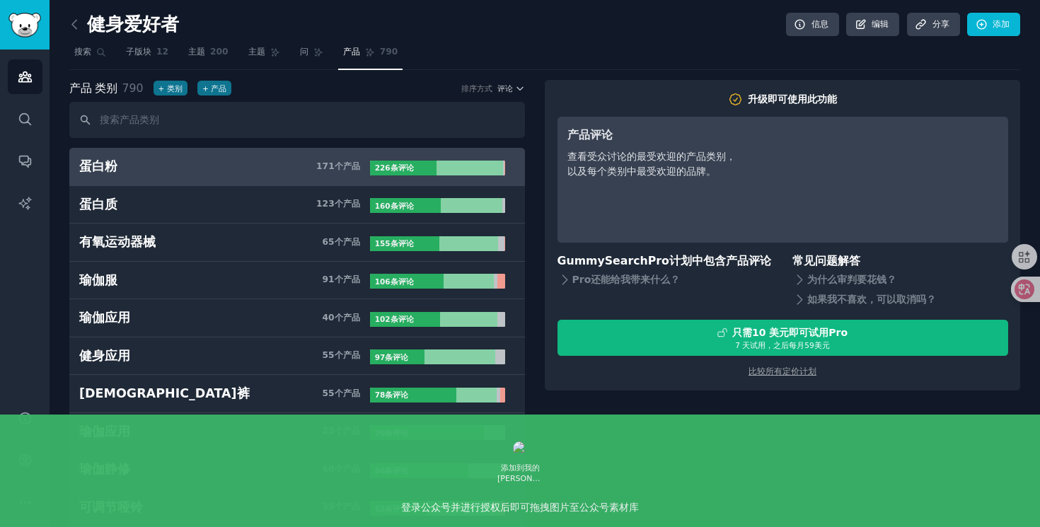
click at [273, 167] on h3 "蛋白粉 171 个 产品" at bounding box center [224, 167] width 291 height 18
click at [30, 115] on icon "侧边栏" at bounding box center [25, 119] width 15 height 15
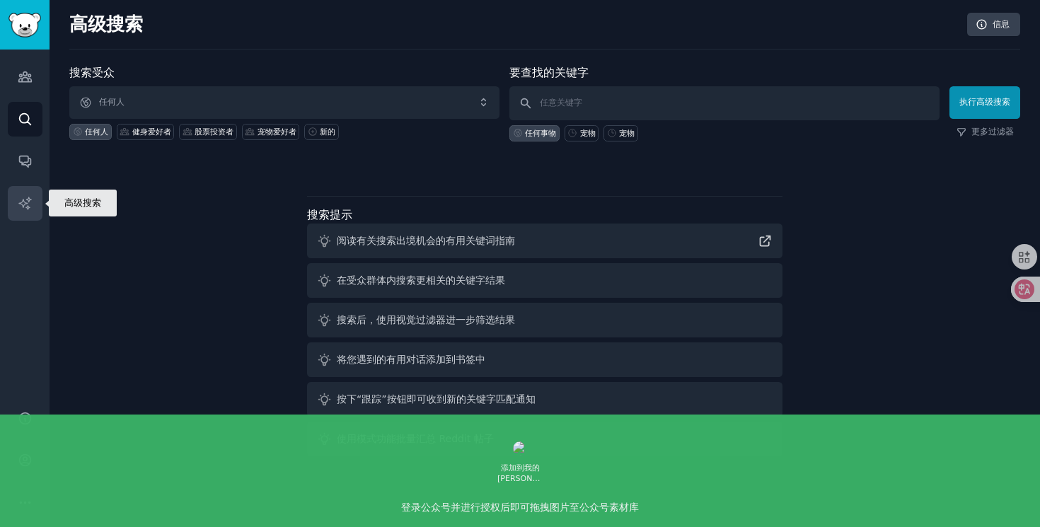
click at [28, 204] on icon "侧边栏" at bounding box center [25, 203] width 15 height 15
